Goal: Task Accomplishment & Management: Manage account settings

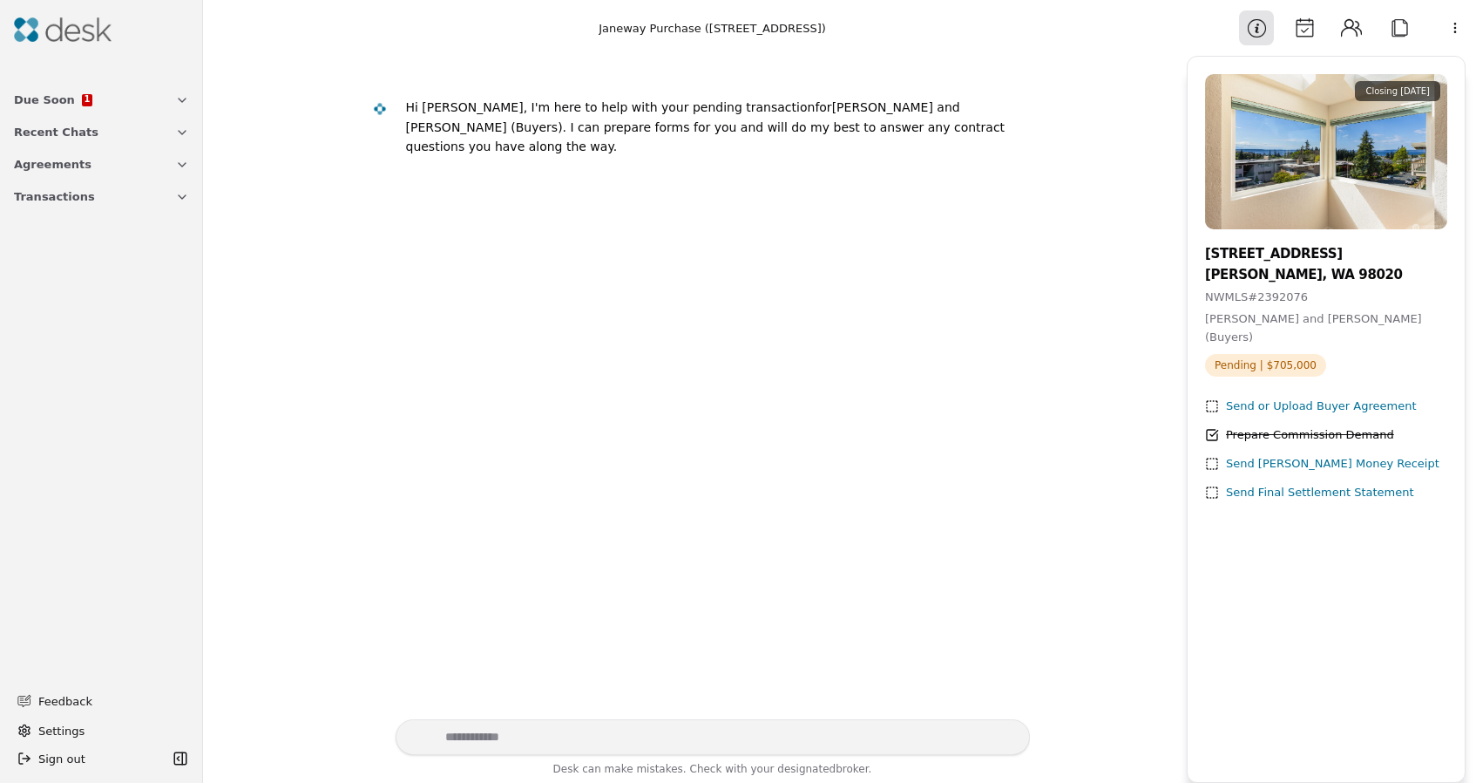
click at [54, 25] on img at bounding box center [63, 29] width 98 height 24
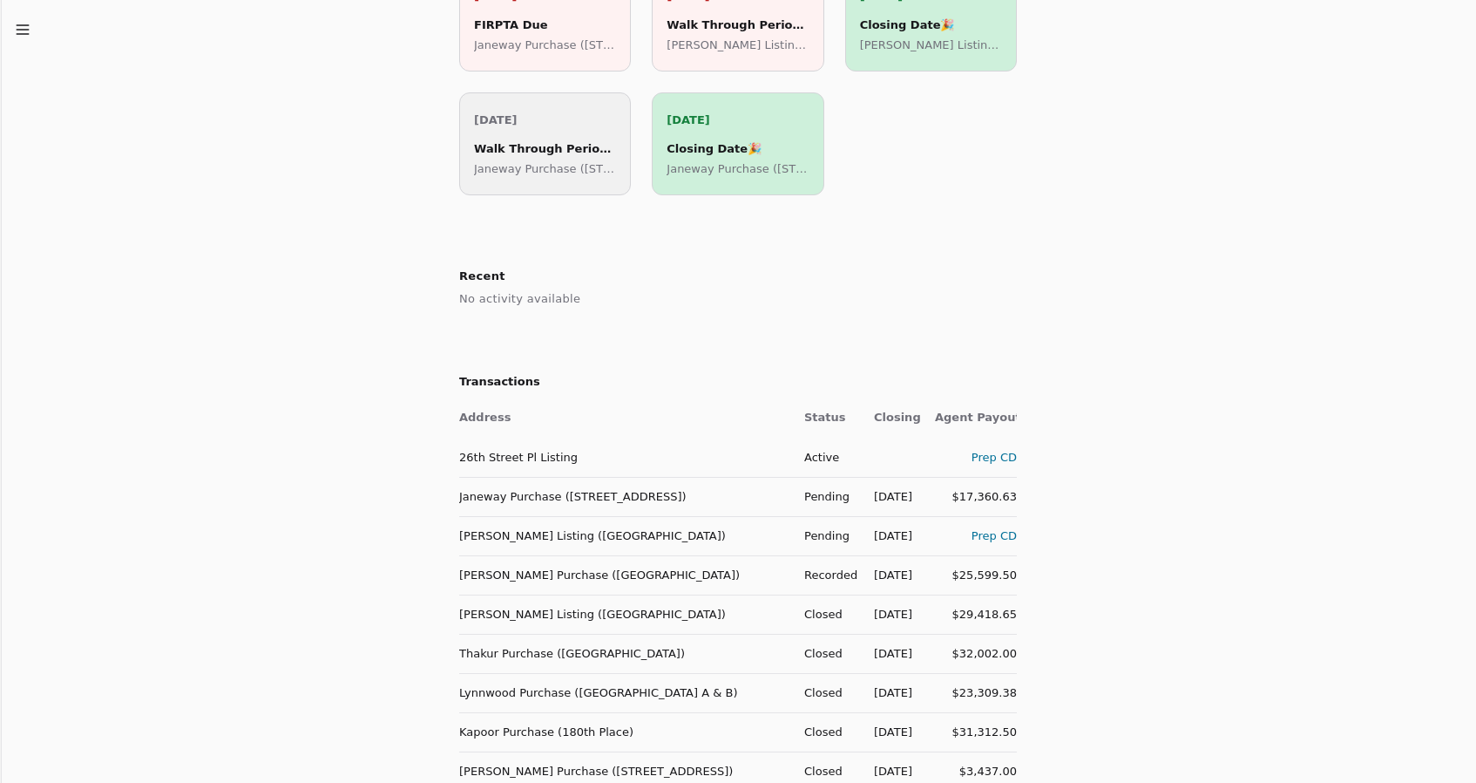
scroll to position [430, 0]
click at [514, 494] on td "Janeway Purchase ([STREET_ADDRESS])" at bounding box center [624, 495] width 331 height 39
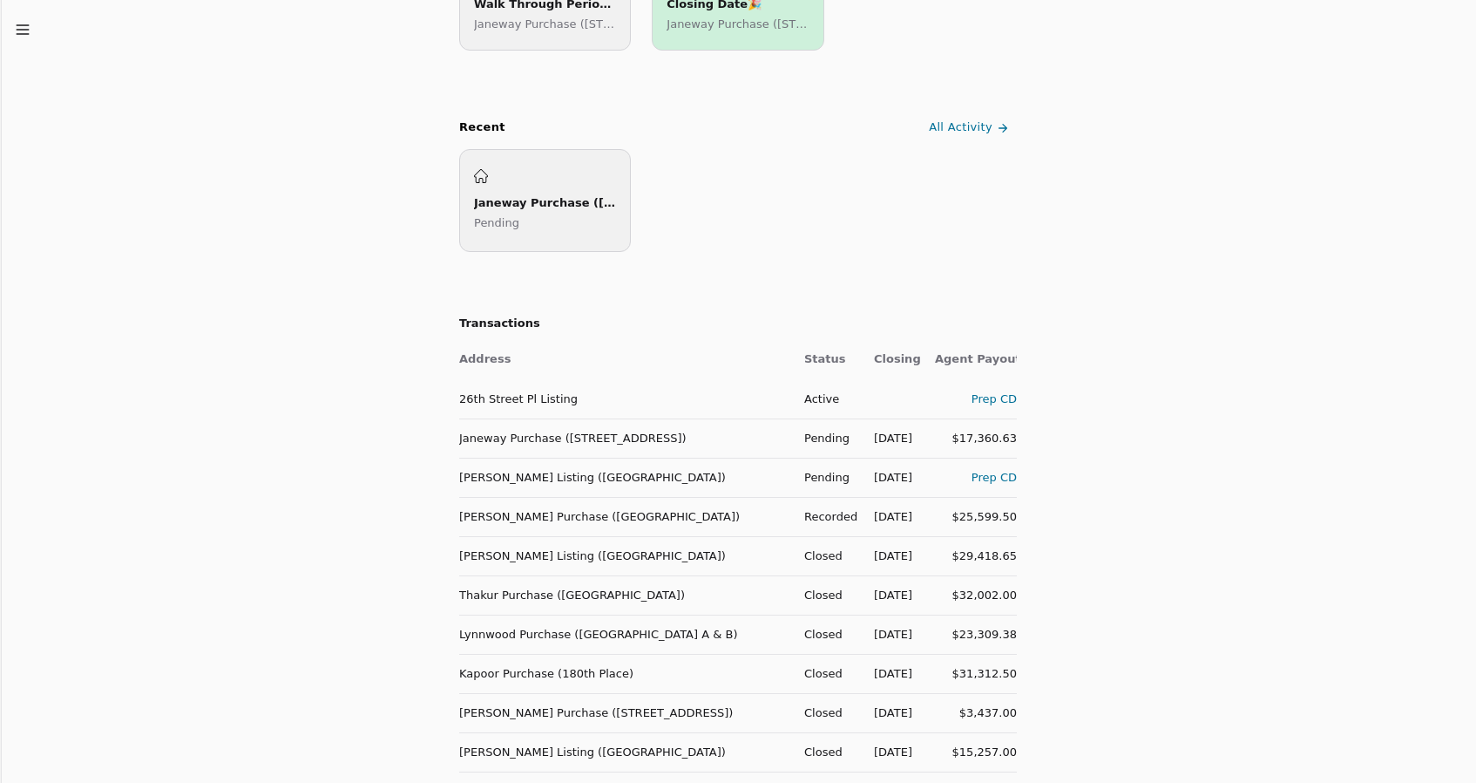
scroll to position [575, 0]
click at [980, 437] on div "$17,360.63" at bounding box center [976, 436] width 82 height 18
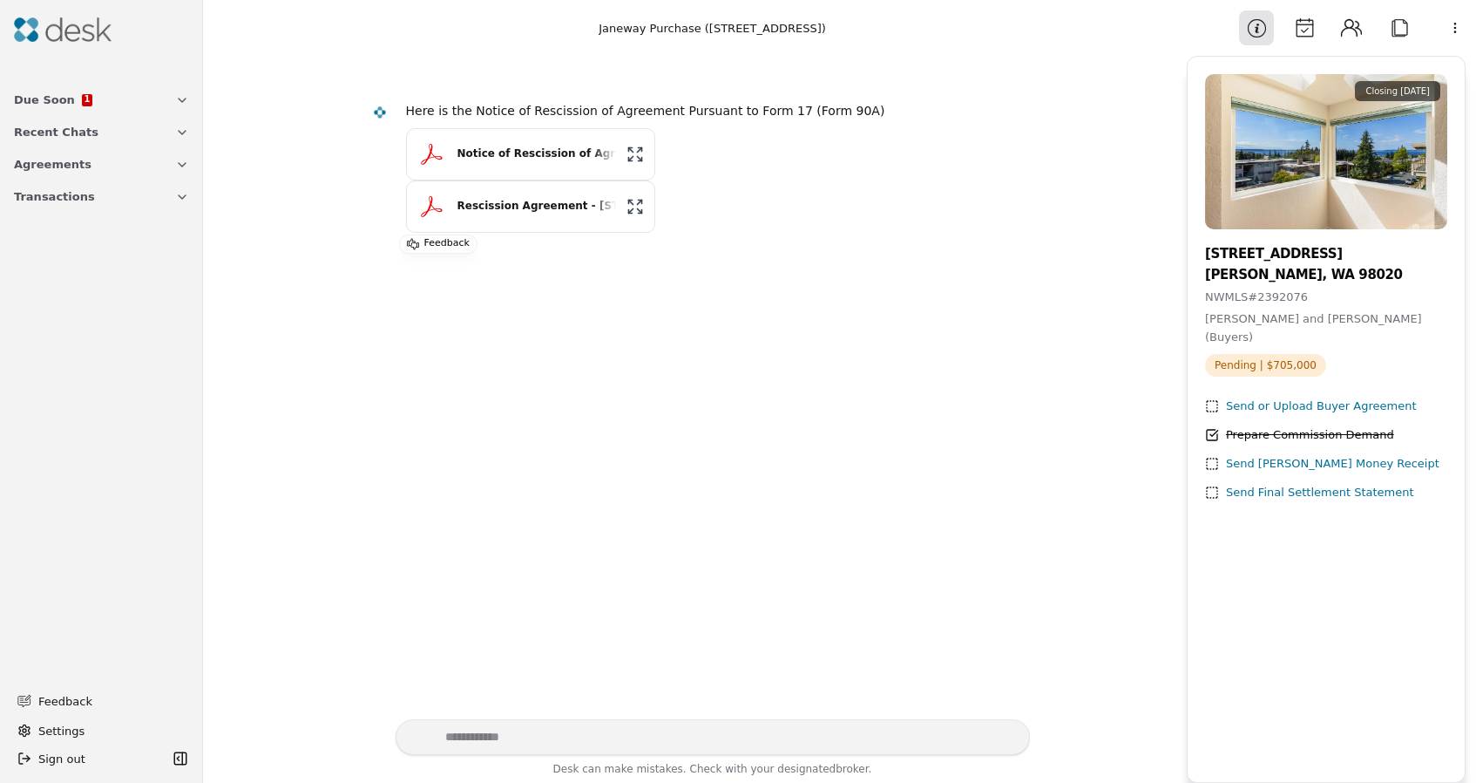
click at [182, 101] on icon "button" at bounding box center [182, 99] width 7 height 3
click at [180, 260] on icon "button" at bounding box center [182, 256] width 14 height 14
click at [1212, 465] on icon at bounding box center [1212, 464] width 14 height 14
click at [1264, 466] on div "Send [PERSON_NAME] Money Receipt" at bounding box center [1333, 464] width 214 height 18
click at [1295, 465] on div "Send [PERSON_NAME] Money Receipt" at bounding box center [1333, 464] width 214 height 18
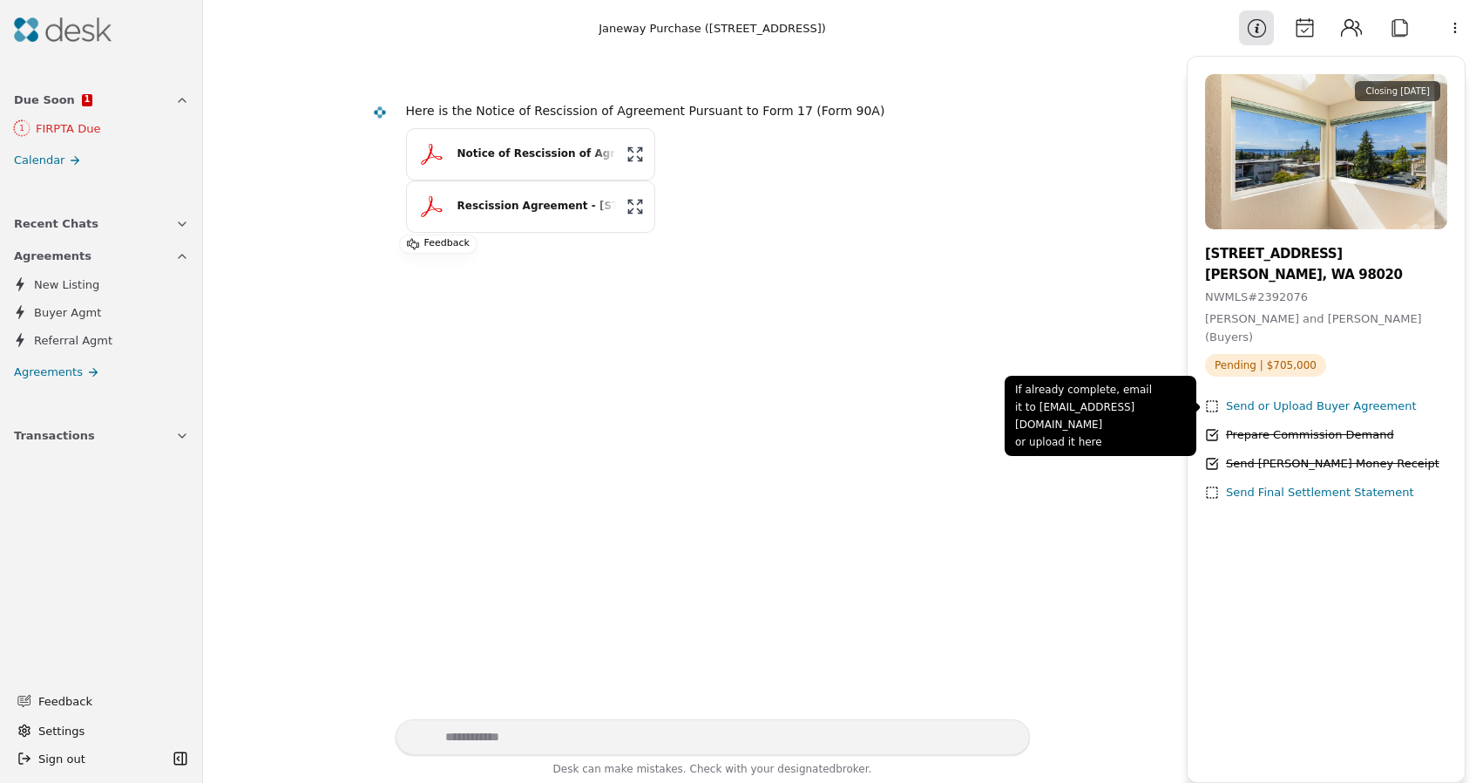
click at [1282, 411] on div "Send or Upload Buyer Agreement" at bounding box center [1321, 406] width 191 height 18
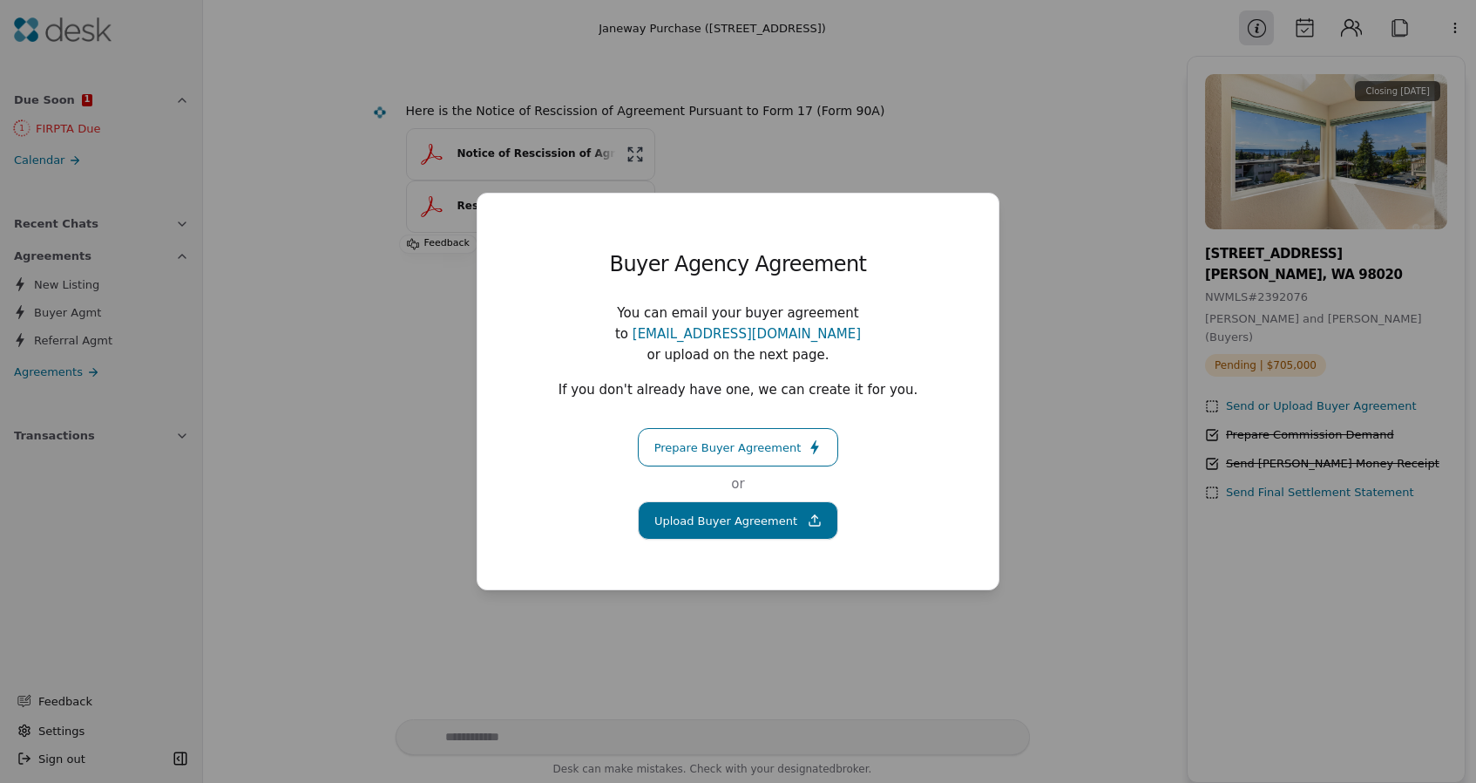
click at [756, 506] on button "Upload Buyer Agreement" at bounding box center [738, 520] width 200 height 38
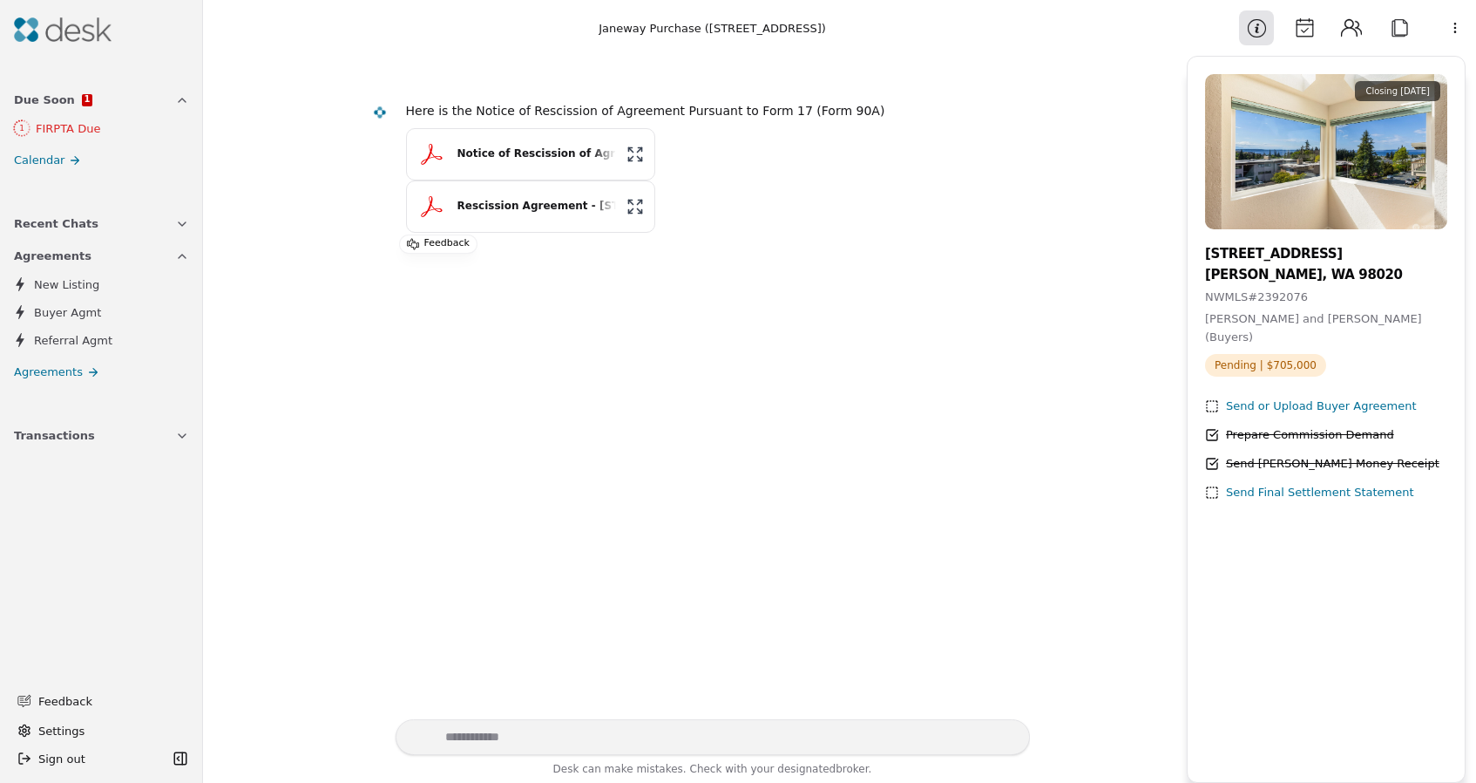
click at [634, 158] on button "Notice of Rescission of Agreement Pursuant to Form 17.pdf" at bounding box center [530, 154] width 249 height 52
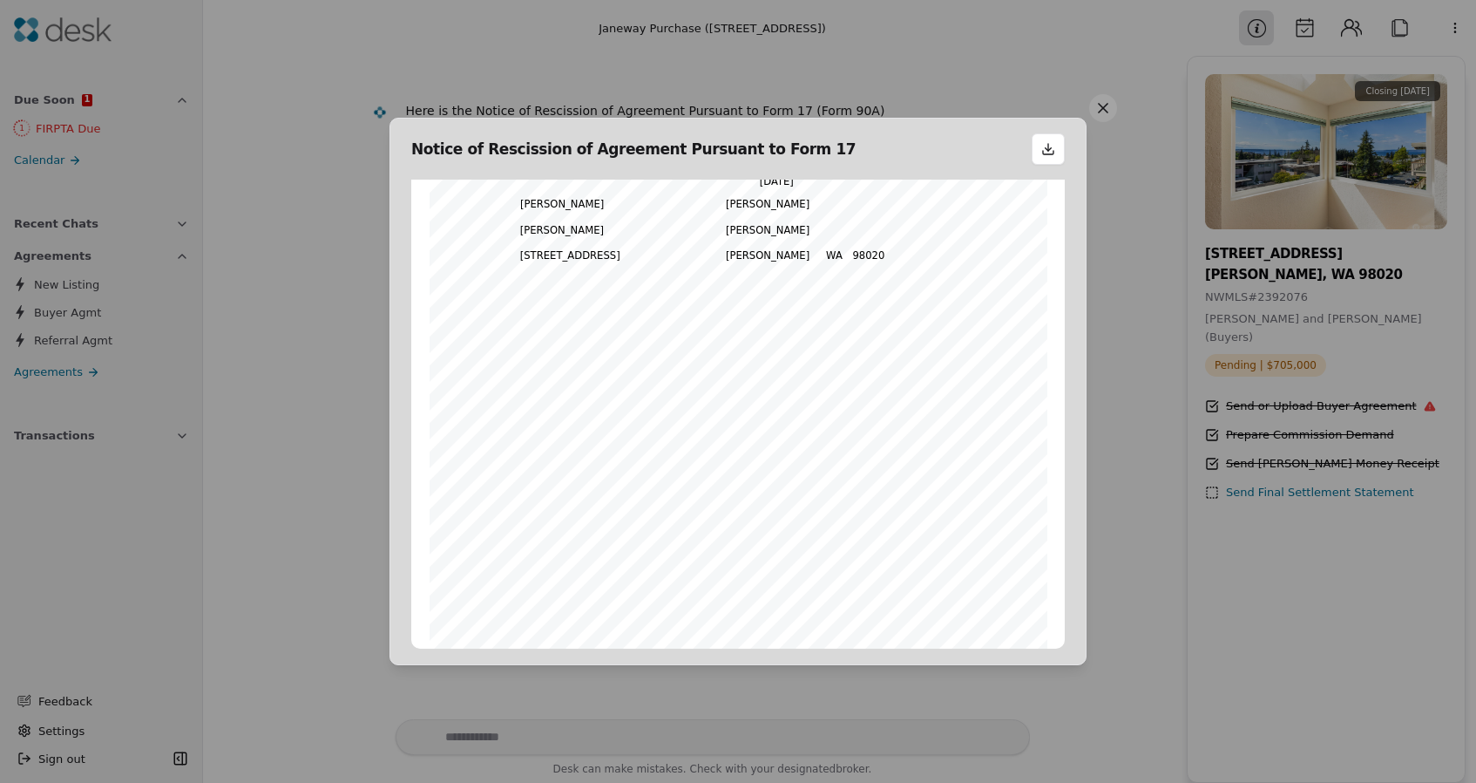
scroll to position [116, 0]
click at [1103, 113] on button at bounding box center [1103, 108] width 28 height 28
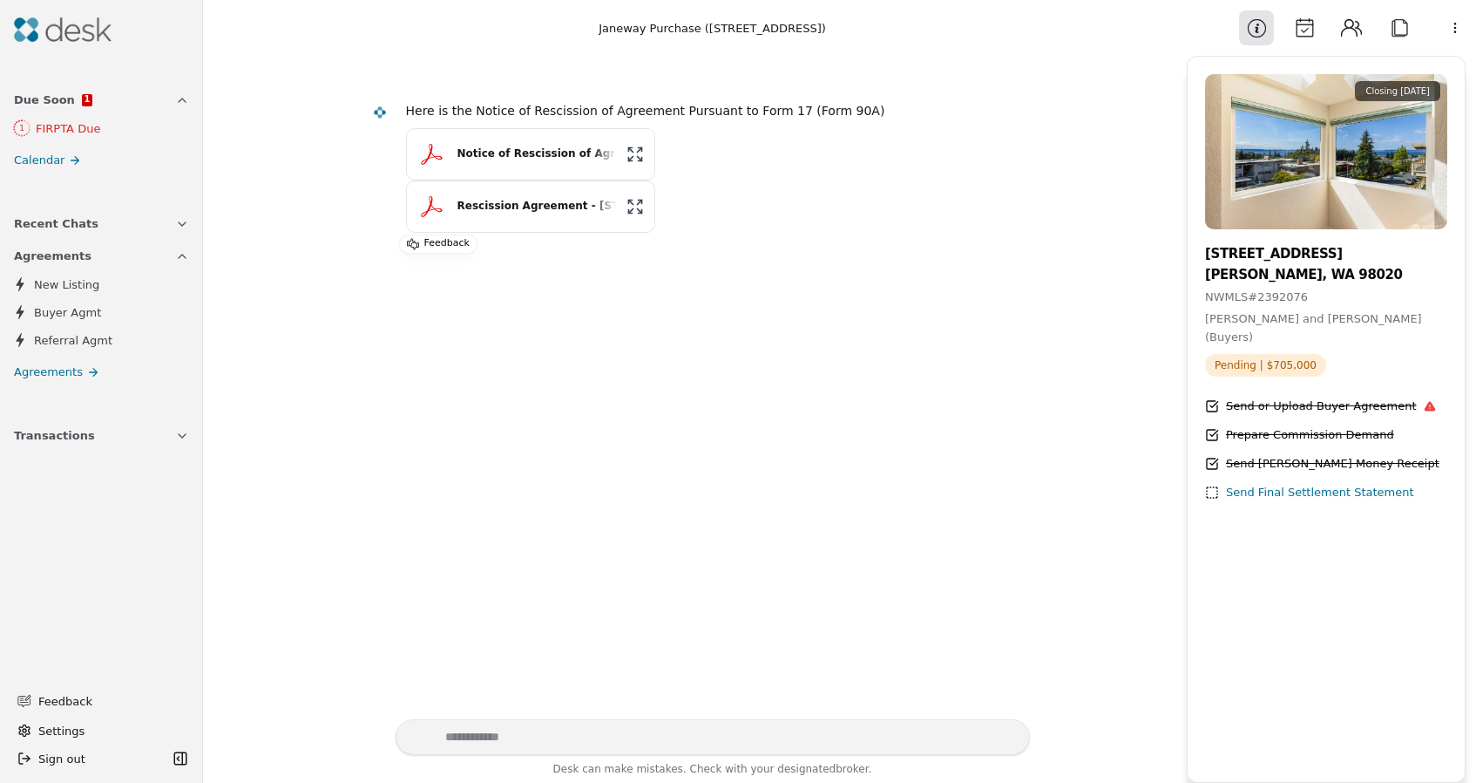
click at [1424, 408] on icon at bounding box center [1429, 407] width 11 height 10
click at [76, 377] on span "Agreements" at bounding box center [48, 372] width 69 height 18
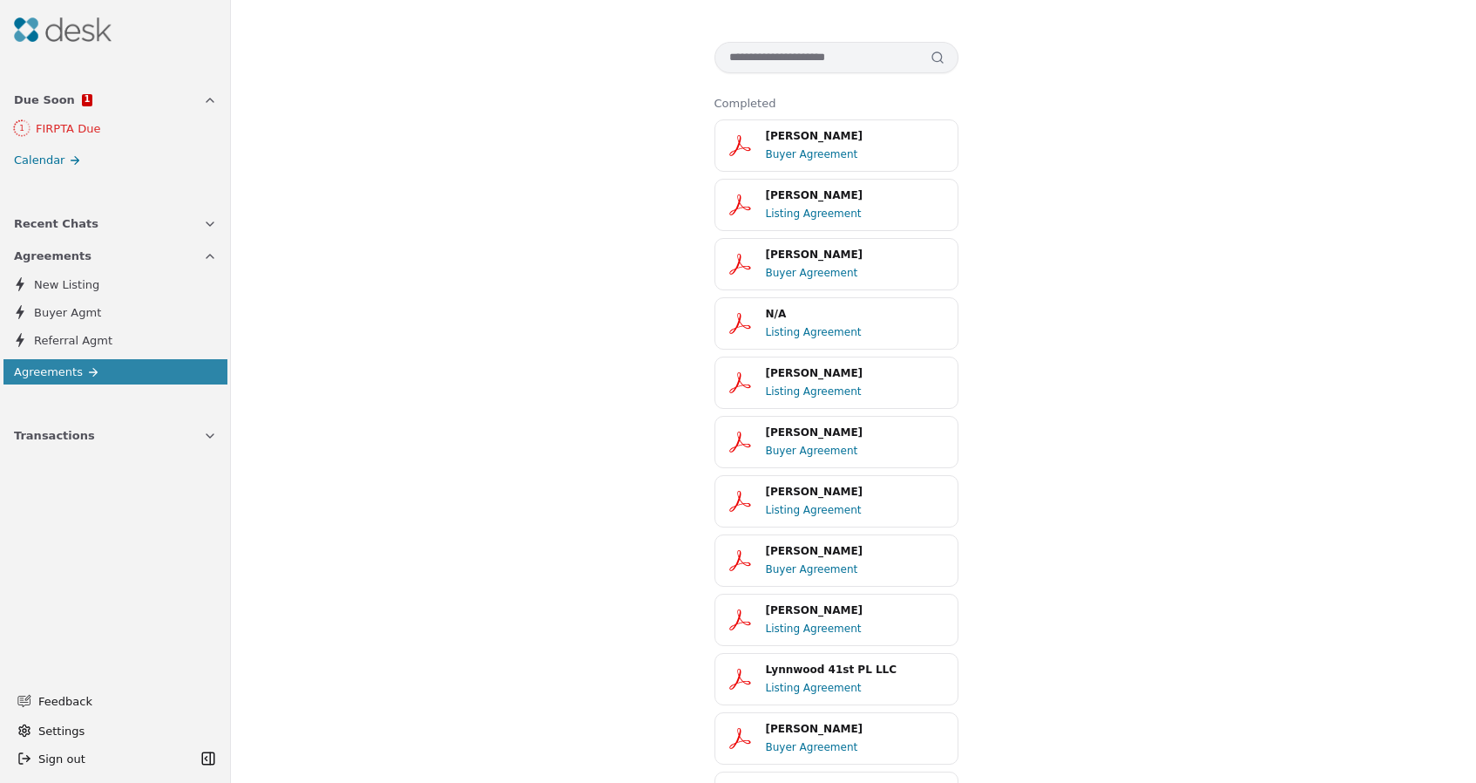
click at [69, 254] on span "Agreements" at bounding box center [53, 256] width 78 height 18
click at [74, 288] on span "Transactions" at bounding box center [54, 288] width 81 height 18
